Goal: Task Accomplishment & Management: Manage account settings

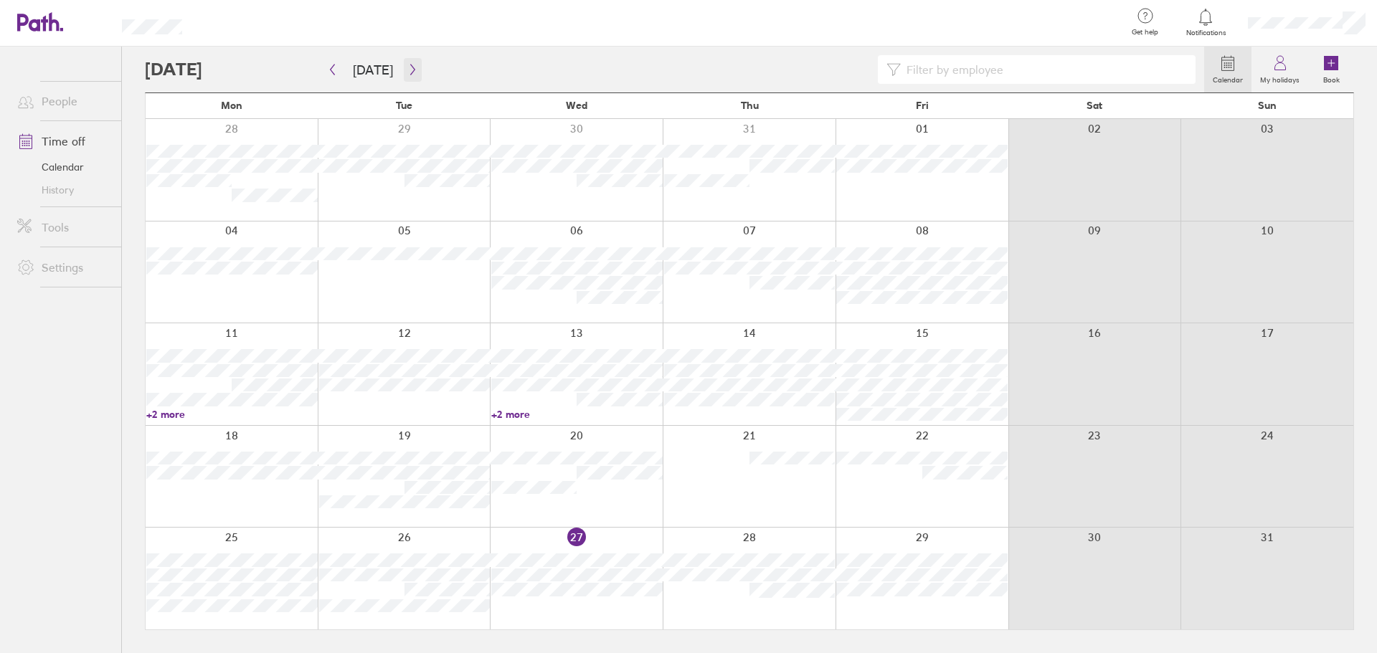
click at [404, 62] on button "button" at bounding box center [413, 70] width 18 height 24
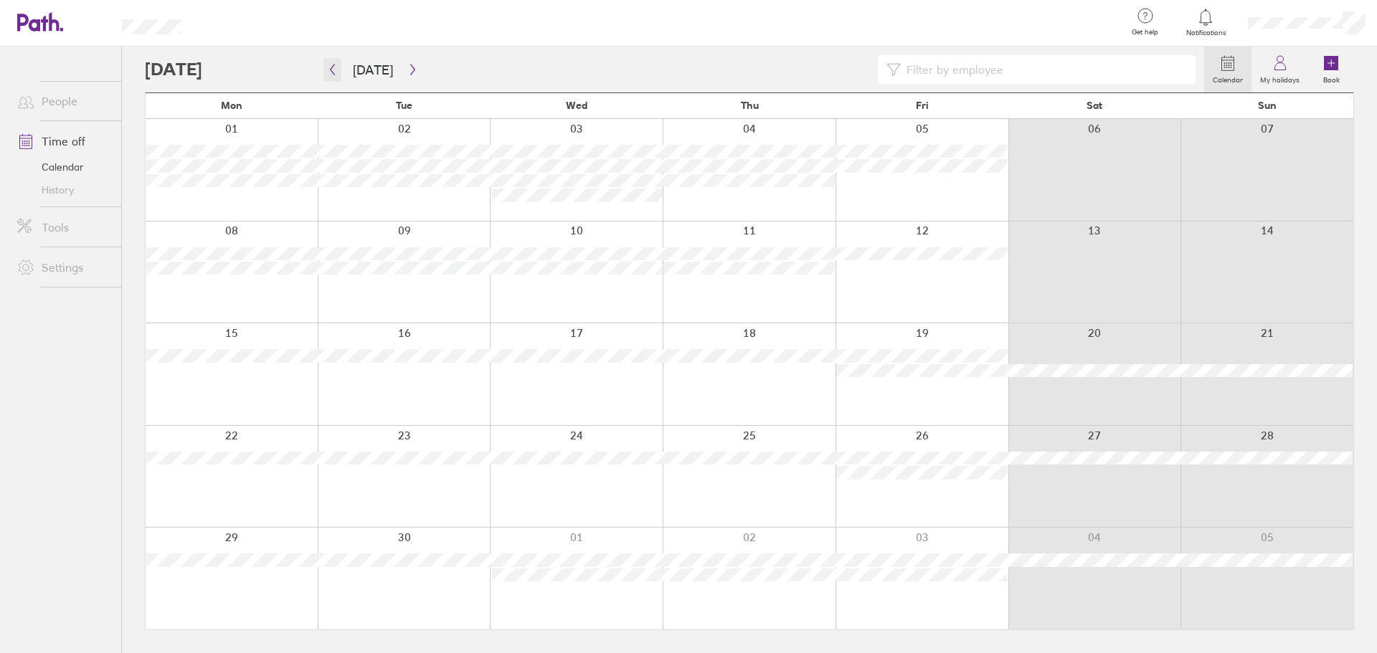
click at [328, 65] on icon "button" at bounding box center [332, 69] width 11 height 11
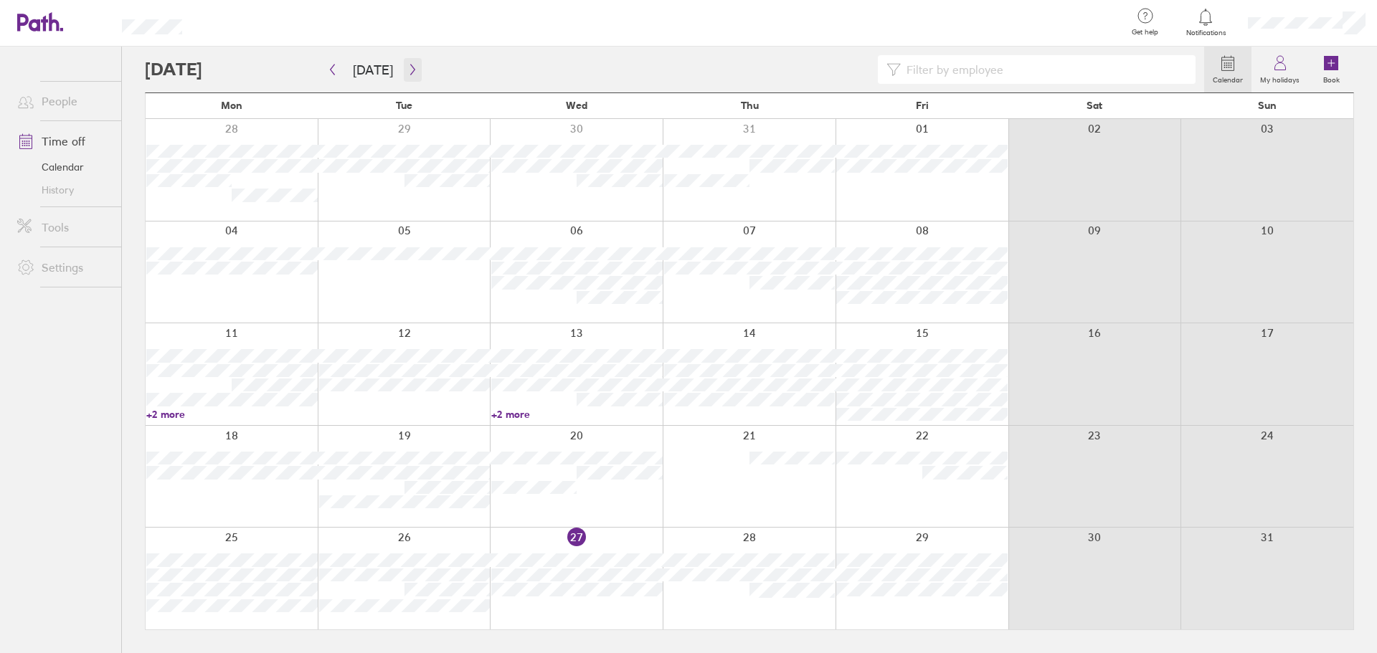
click at [410, 60] on button "button" at bounding box center [413, 70] width 18 height 24
